Goal: Task Accomplishment & Management: Complete application form

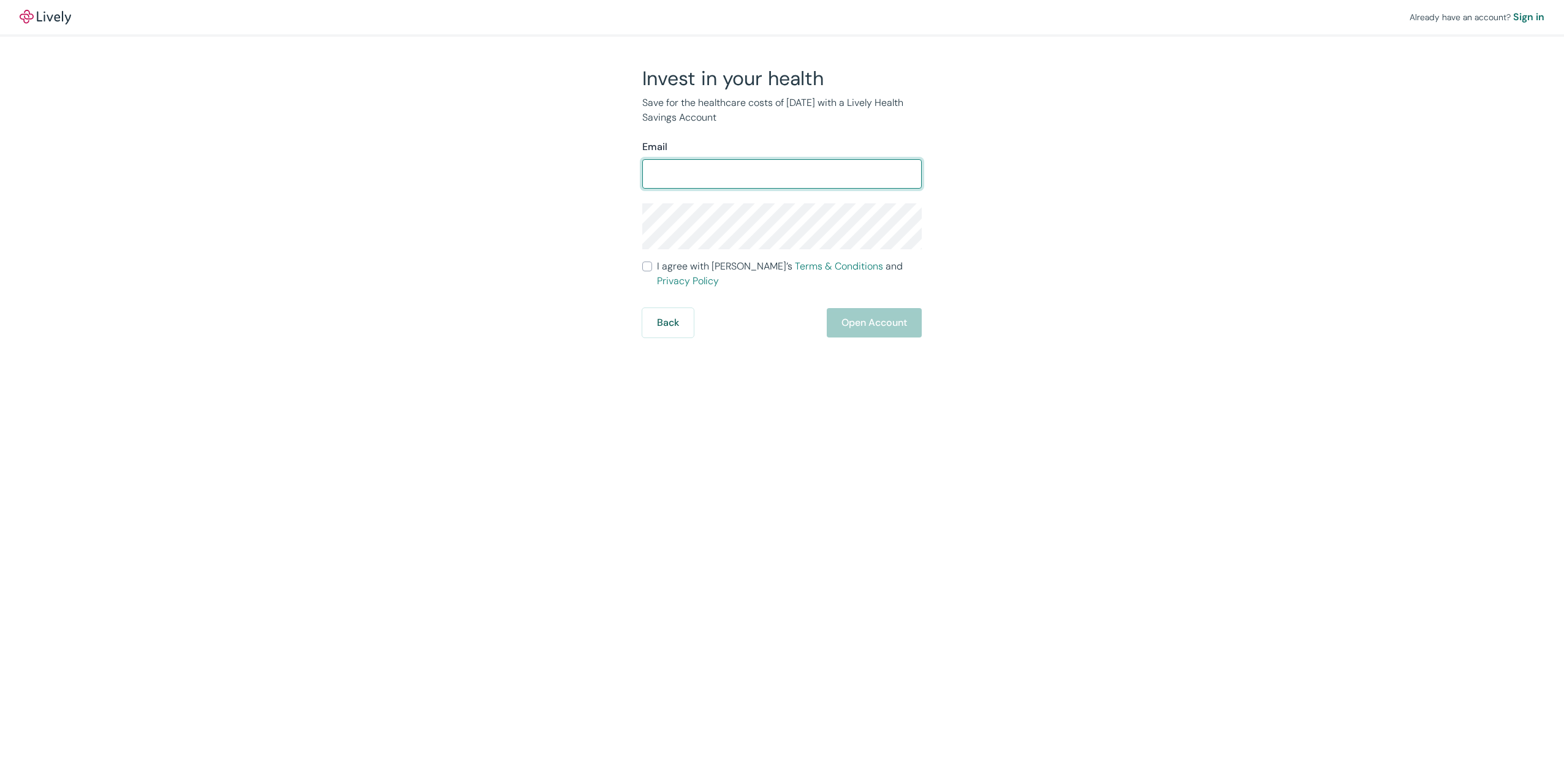
click at [708, 176] on input "Email" at bounding box center [781, 174] width 279 height 24
type input "[EMAIL_ADDRESS][DOMAIN_NAME]"
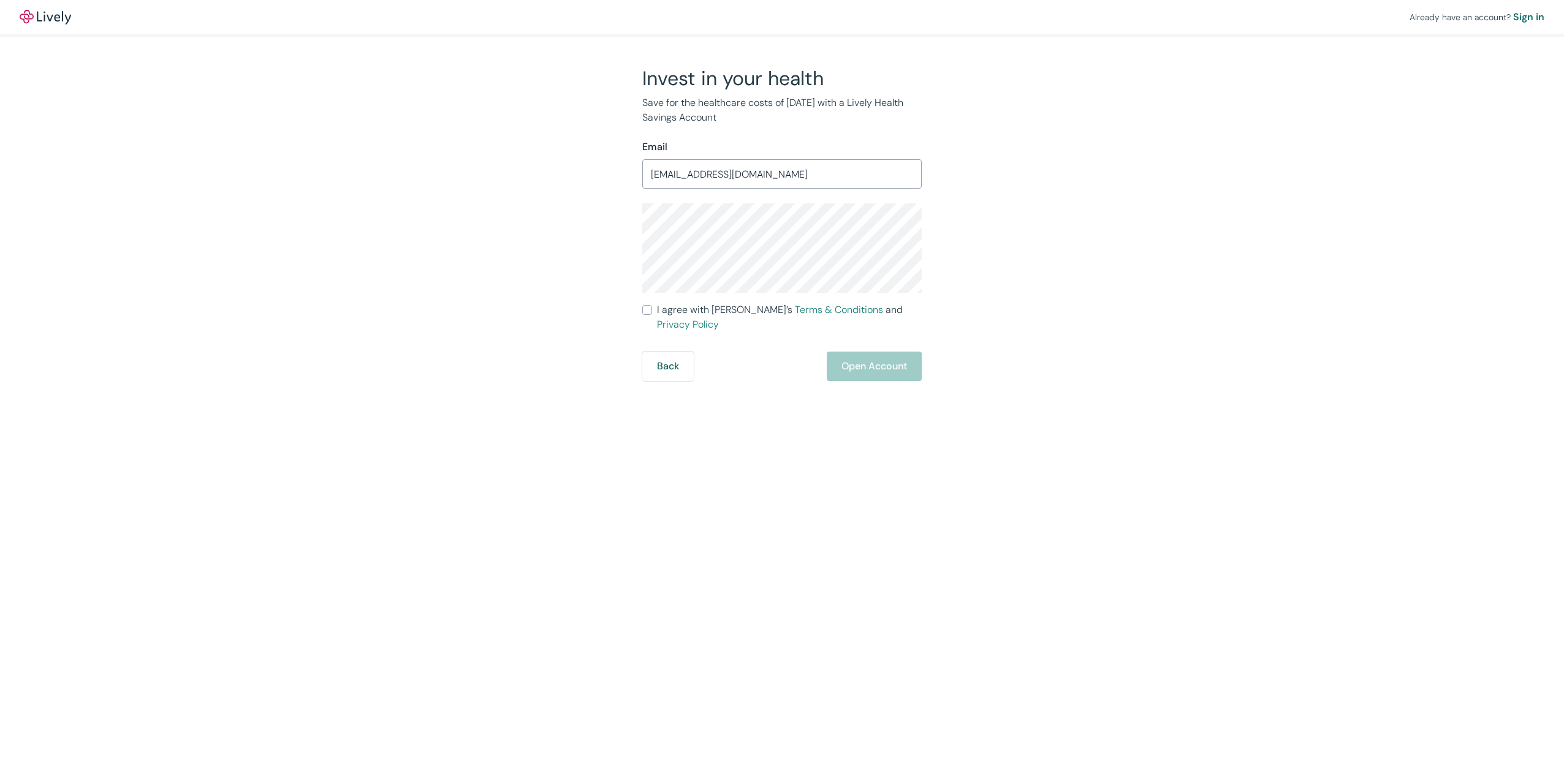
click at [647, 309] on input "I agree with Lively’s Terms & Conditions and Privacy Policy" at bounding box center [647, 309] width 10 height 10
checkbox input "true"
click at [742, 492] on div "Already have an account? Sign in Invest in your health Save for the healthcare …" at bounding box center [782, 392] width 1564 height 784
click at [879, 351] on button "Open Account" at bounding box center [874, 366] width 95 height 30
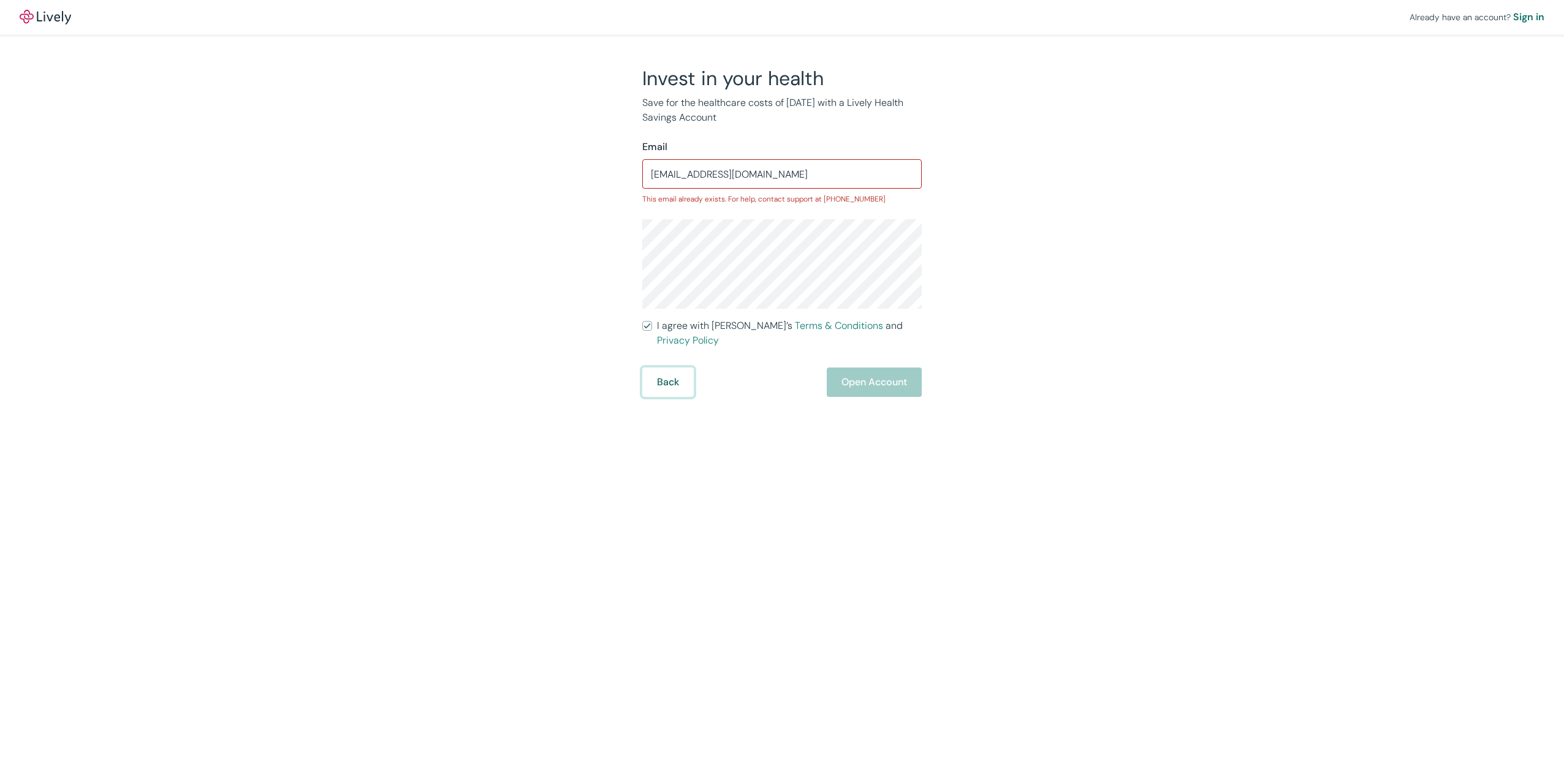
click at [655, 372] on button "Back" at bounding box center [668, 382] width 52 height 30
